Goal: Use online tool/utility: Utilize a website feature to perform a specific function

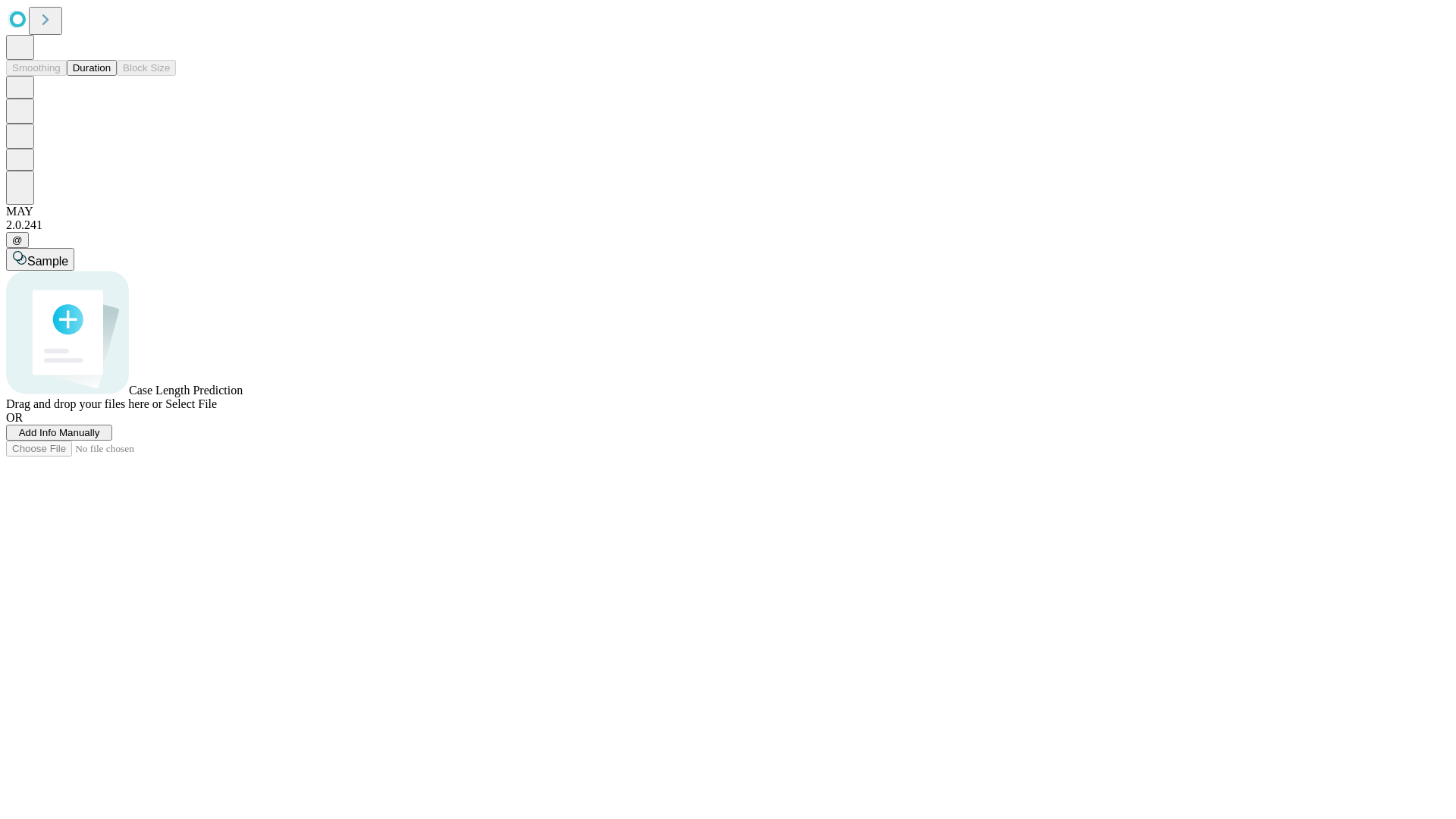
click at [217, 410] on span "Select File" at bounding box center [190, 403] width 51 height 13
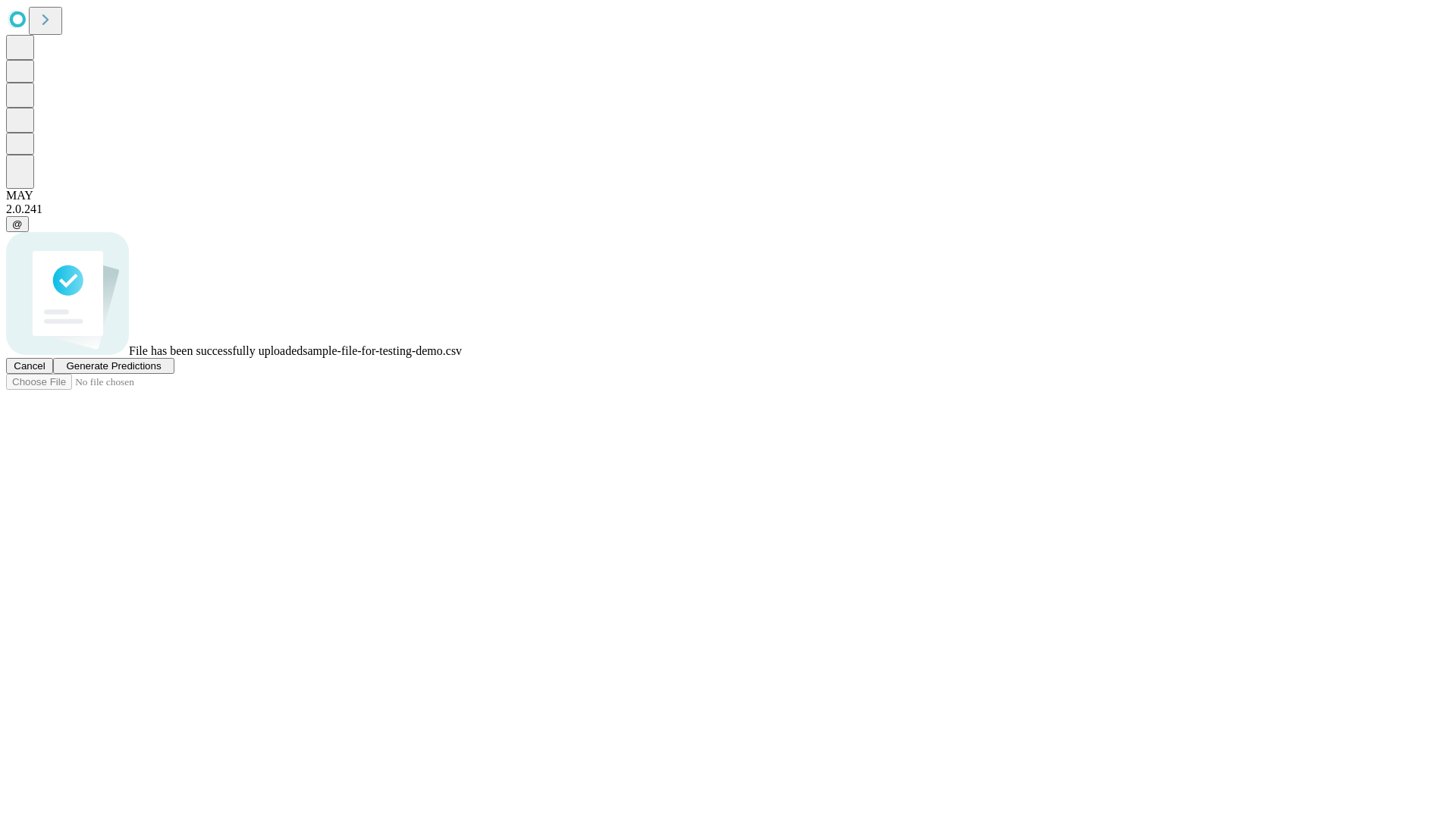
click at [161, 371] on span "Generate Predictions" at bounding box center [113, 366] width 95 height 12
